Goal: Navigation & Orientation: Find specific page/section

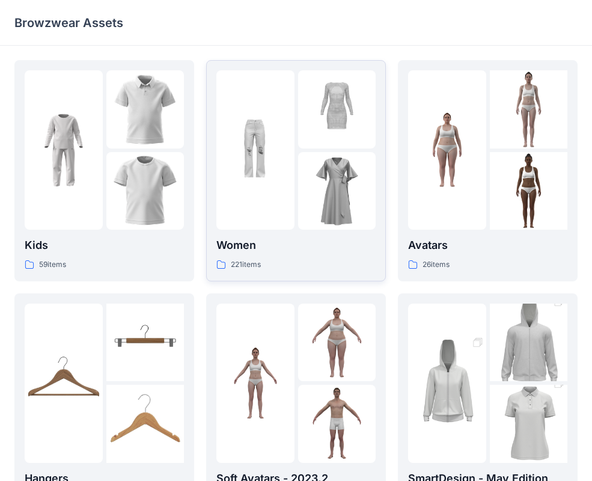
scroll to position [299, 0]
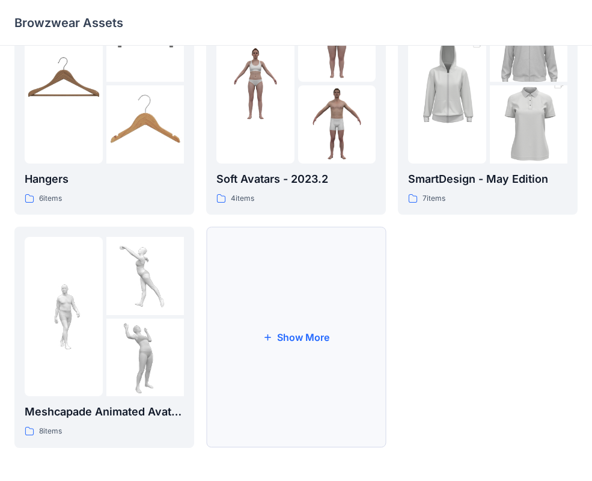
click at [308, 320] on button "Show More" at bounding box center [296, 336] width 180 height 221
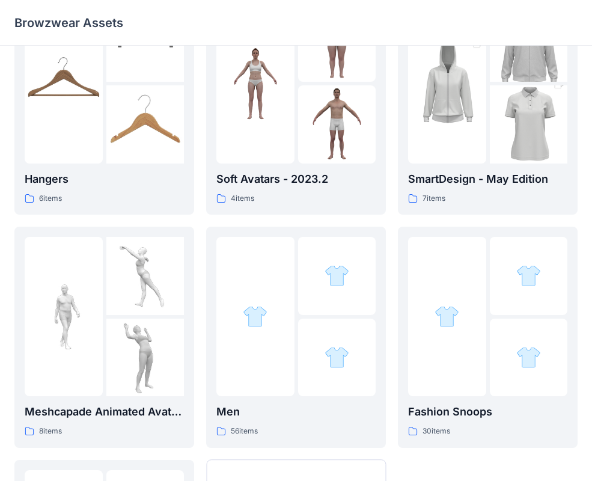
click at [308, 318] on div at bounding box center [337, 357] width 78 height 78
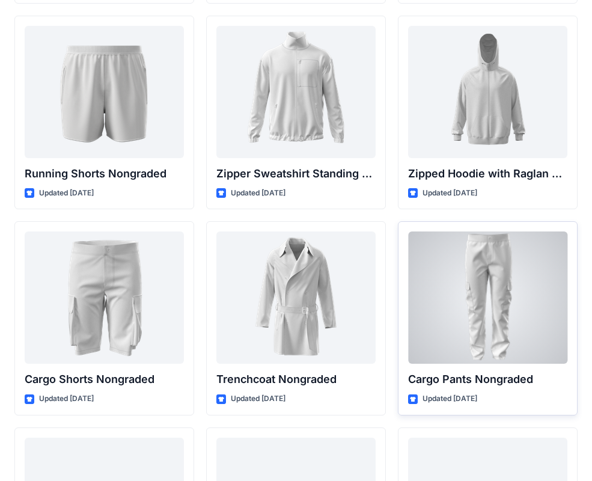
scroll to position [1476, 0]
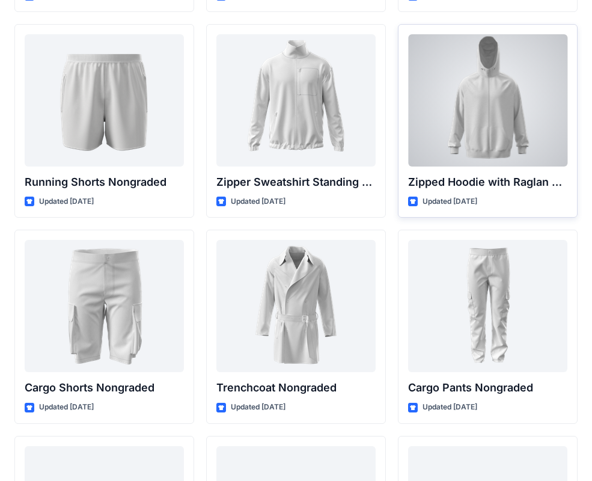
click at [474, 127] on div at bounding box center [487, 100] width 159 height 132
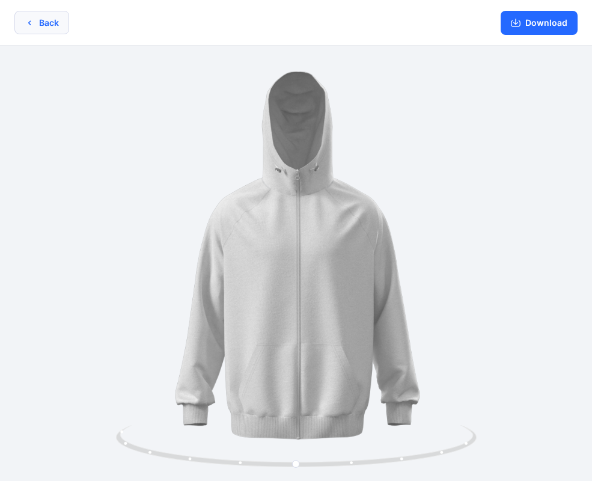
click at [37, 28] on button "Back" at bounding box center [41, 22] width 55 height 23
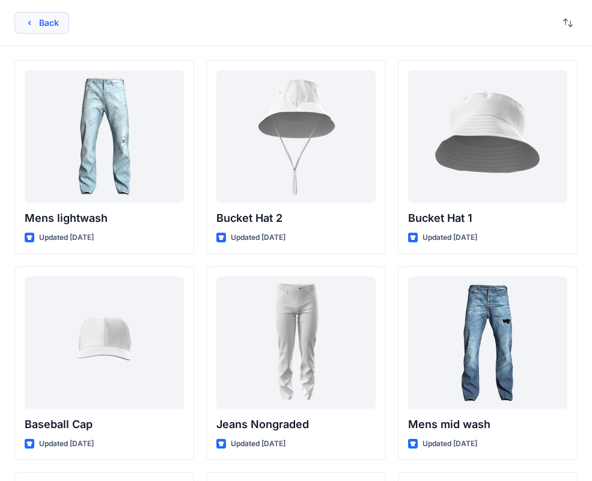
click at [49, 33] on div "Back" at bounding box center [296, 23] width 592 height 46
click at [46, 23] on button "Back" at bounding box center [41, 23] width 55 height 22
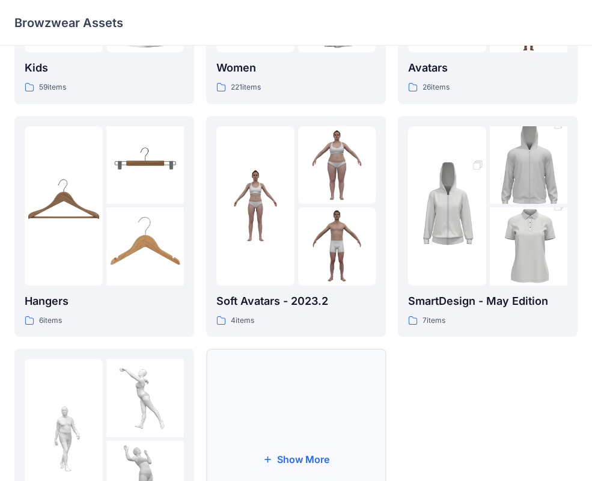
scroll to position [130, 0]
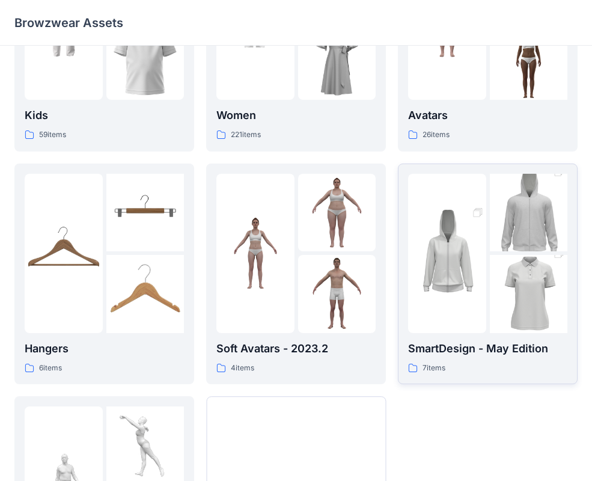
click at [493, 270] on img at bounding box center [529, 293] width 78 height 117
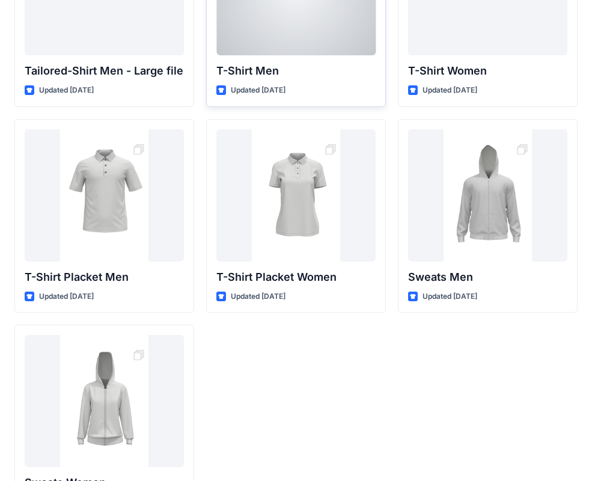
scroll to position [168, 0]
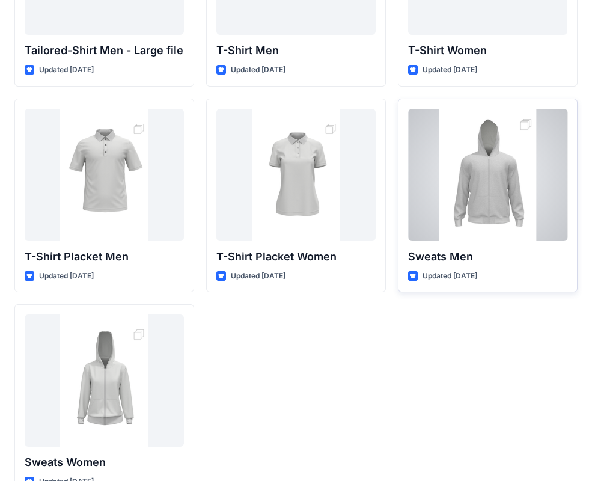
click at [469, 195] on div at bounding box center [487, 175] width 159 height 132
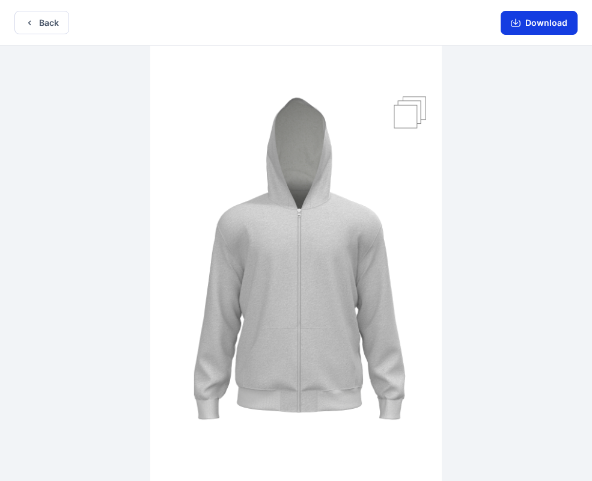
click at [542, 20] on button "Download" at bounding box center [538, 23] width 77 height 24
click at [536, 21] on button "Download" at bounding box center [538, 23] width 77 height 24
